Goal: Information Seeking & Learning: Find contact information

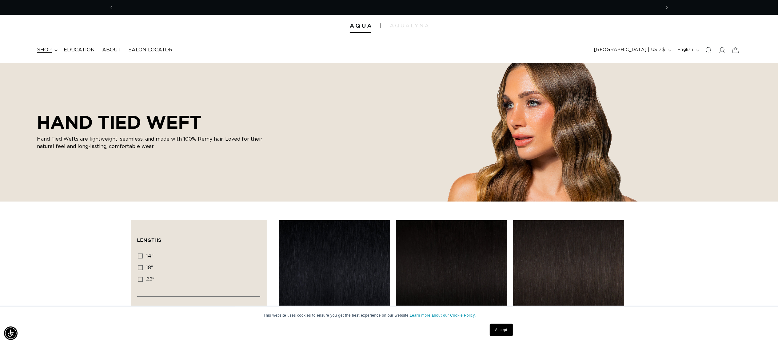
click at [46, 50] on span "shop" at bounding box center [44, 50] width 15 height 6
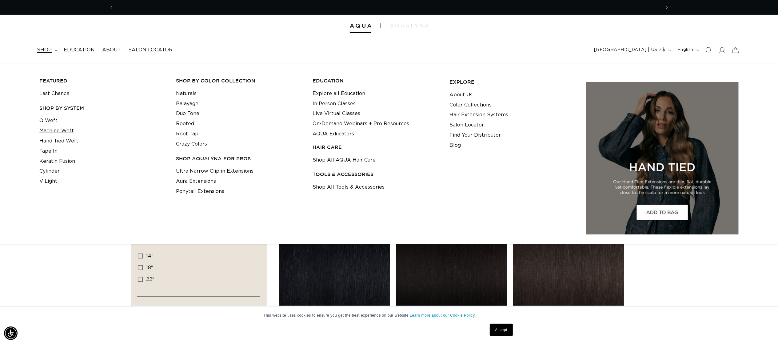
scroll to position [0, 1094]
click at [53, 122] on link "Q Weft" at bounding box center [48, 121] width 18 height 10
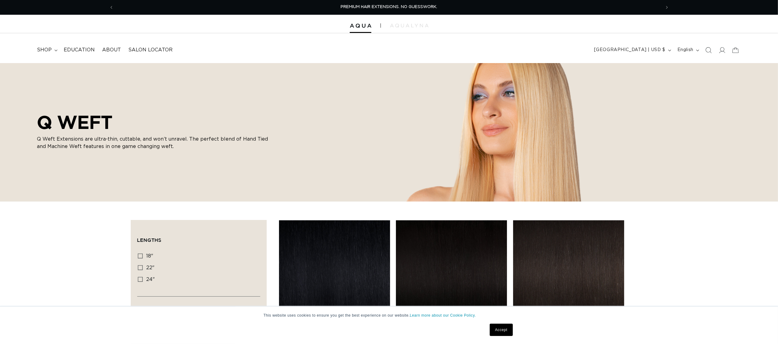
click at [124, 180] on div "Q WEFT Q Weft Extensions are ultra-thin, cuttable, and won’t unravel. The perfe…" at bounding box center [389, 132] width 778 height 138
click at [89, 166] on div "Q WEFT Q Weft Extensions are ultra-thin, cuttable, and won’t unravel. The perfe…" at bounding box center [389, 132] width 778 height 138
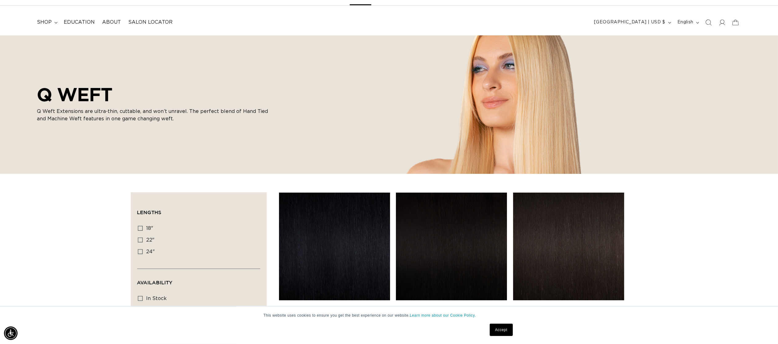
scroll to position [0, 0]
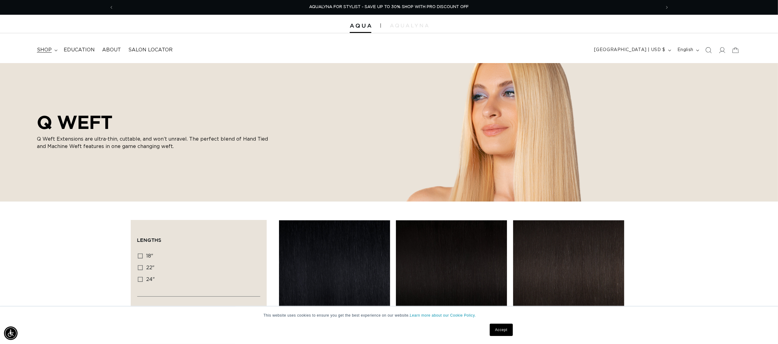
click at [40, 51] on span "shop" at bounding box center [44, 50] width 15 height 6
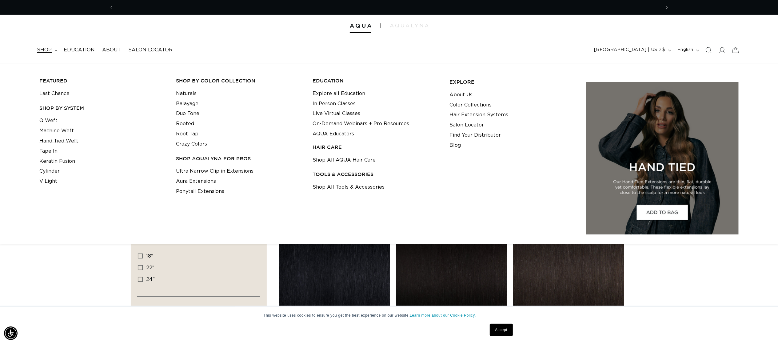
scroll to position [0, 547]
click at [59, 142] on link "Hand Tied Weft" at bounding box center [58, 141] width 39 height 10
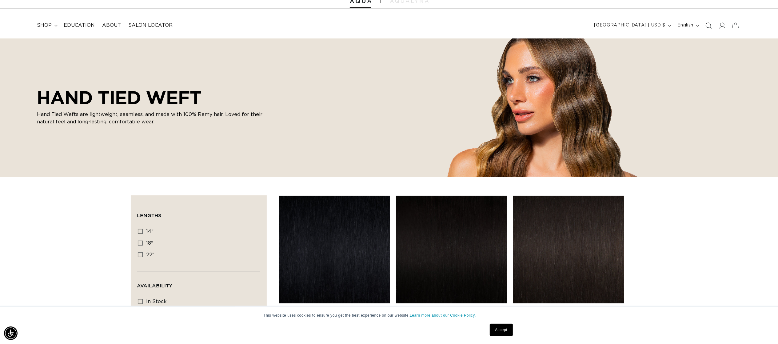
scroll to position [0, 547]
click at [47, 18] on summary "shop" at bounding box center [46, 25] width 27 height 14
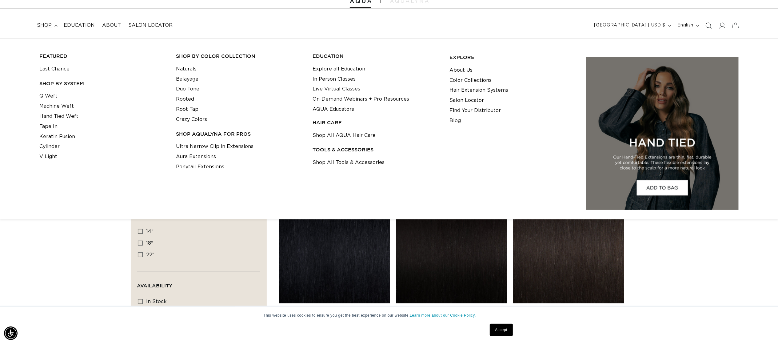
scroll to position [0, 1094]
click at [51, 105] on link "Machine Weft" at bounding box center [56, 106] width 34 height 10
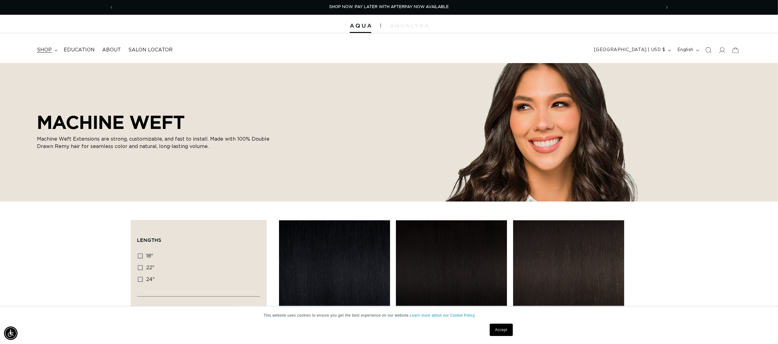
click at [40, 54] on summary "shop" at bounding box center [46, 50] width 27 height 14
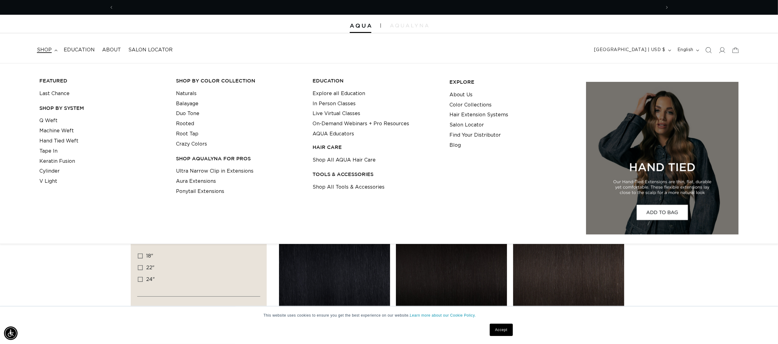
scroll to position [0, 1094]
click at [47, 124] on link "Q Weft" at bounding box center [48, 121] width 18 height 10
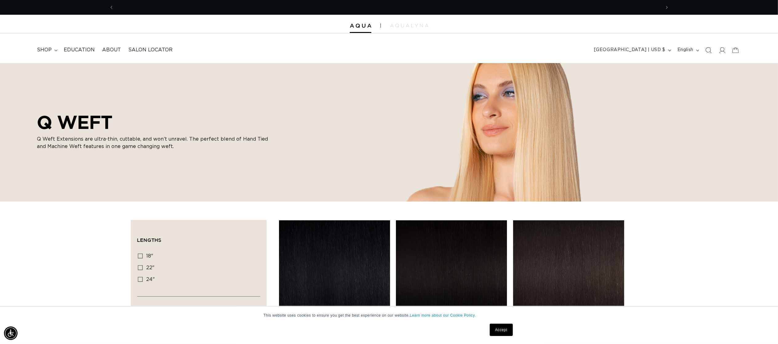
scroll to position [0, 547]
click at [726, 53] on span at bounding box center [722, 50] width 14 height 14
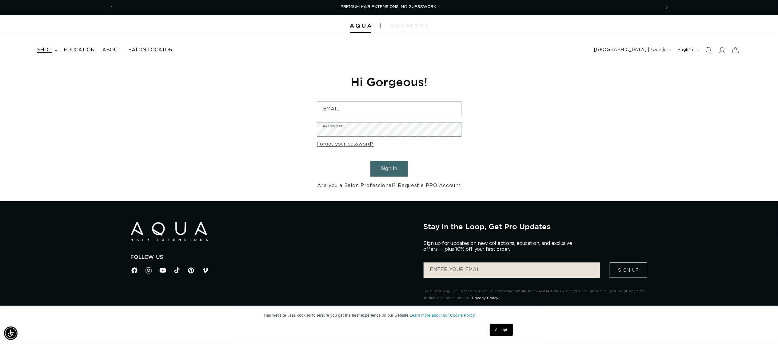
click at [40, 50] on span "shop" at bounding box center [44, 50] width 15 height 6
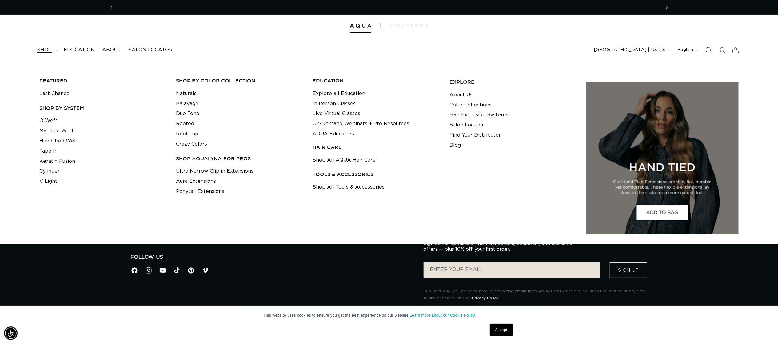
scroll to position [0, 547]
click at [114, 53] on span "About" at bounding box center [111, 50] width 19 height 6
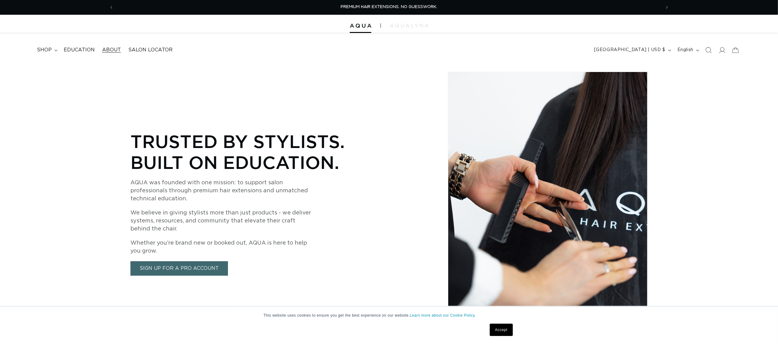
click at [41, 218] on div "Trusted by Stylists. Built on Education. AQUA was founded with one mission: to …" at bounding box center [389, 199] width 778 height 272
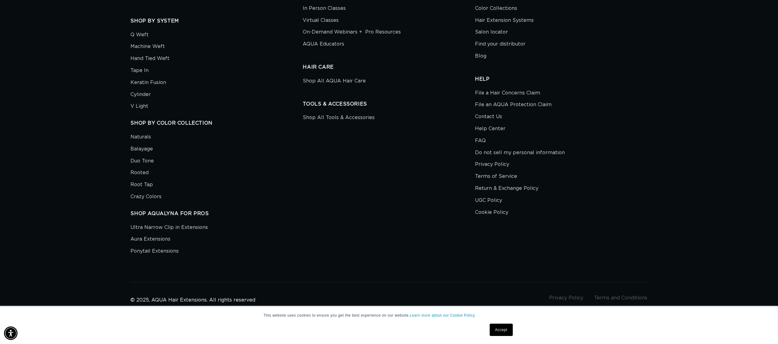
click at [555, 126] on li "Help Center" at bounding box center [559, 129] width 168 height 12
click at [491, 119] on link "Contact Us" at bounding box center [488, 117] width 27 height 12
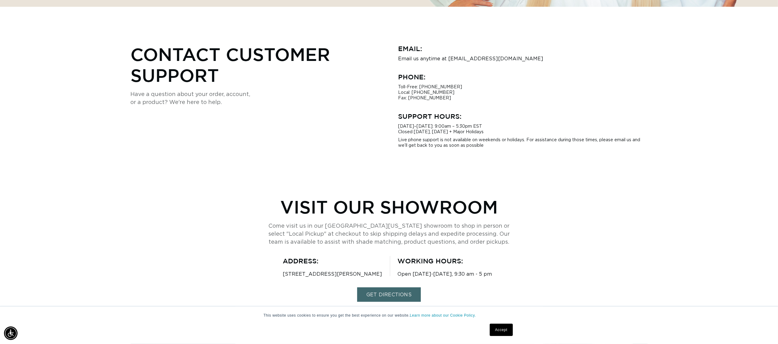
click at [338, 109] on div "Contact Customer Support Have a question about your order, account, or a produc…" at bounding box center [255, 96] width 249 height 105
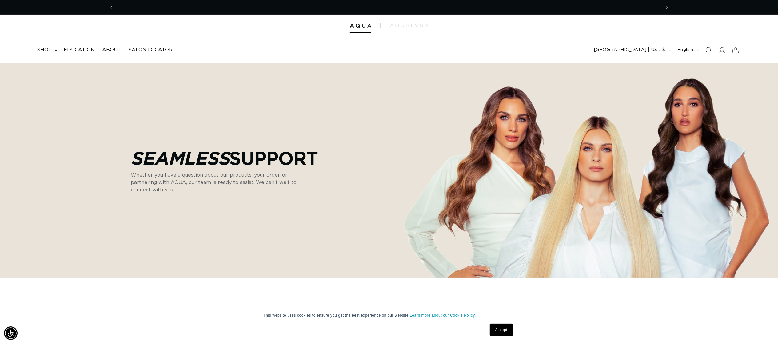
scroll to position [0, 1094]
